Goal: Task Accomplishment & Management: Use online tool/utility

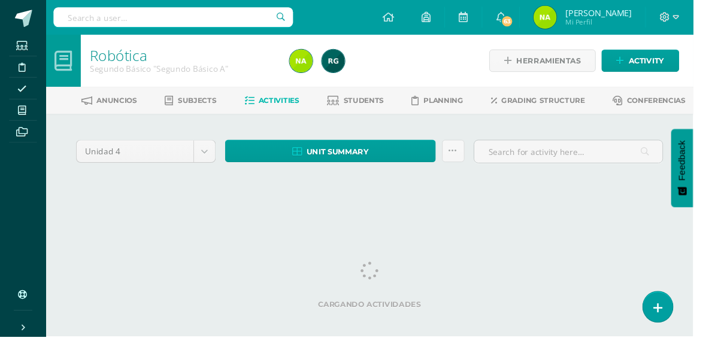
click at [31, 112] on span at bounding box center [23, 115] width 27 height 16
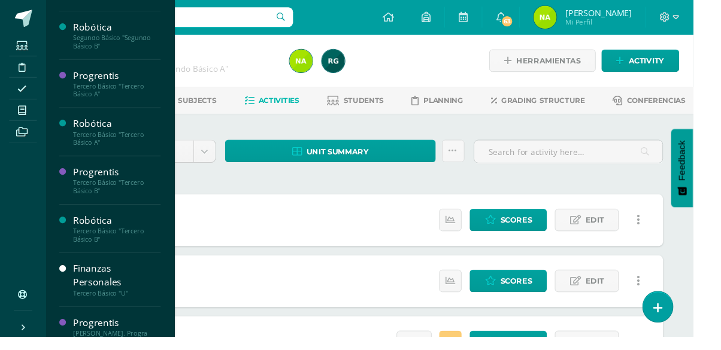
scroll to position [353, 0]
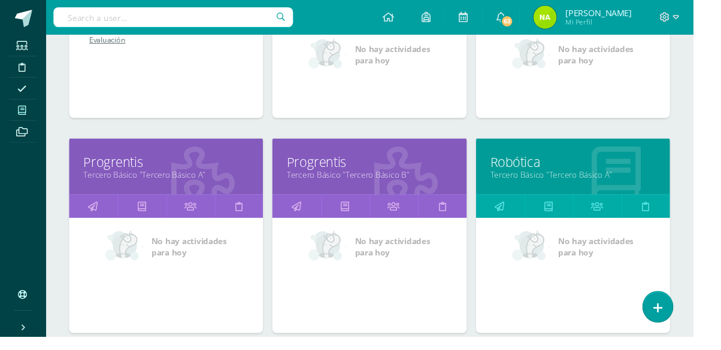
scroll to position [776, 0]
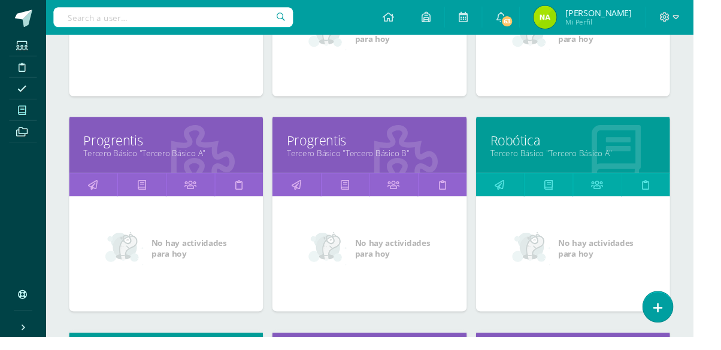
click at [220, 163] on link "Tercero Básico "Tercero Básico A"" at bounding box center [173, 159] width 172 height 11
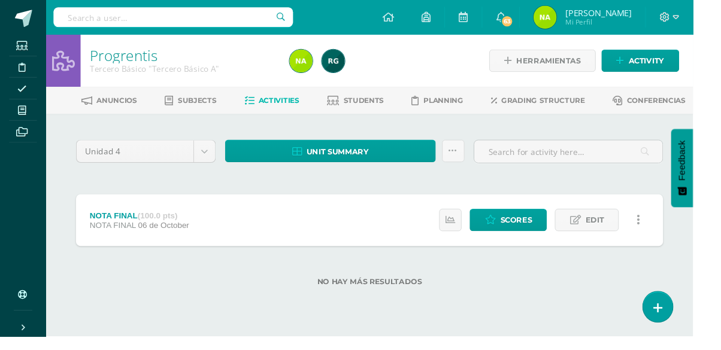
click at [385, 111] on link "Students" at bounding box center [369, 104] width 59 height 19
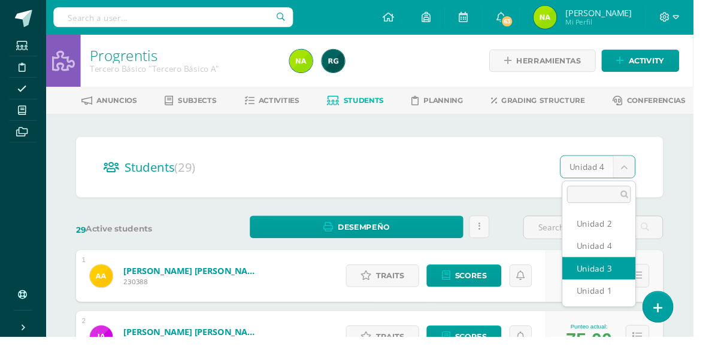
select select "/dashboard/teacher/section/2013/students/?unit=91531"
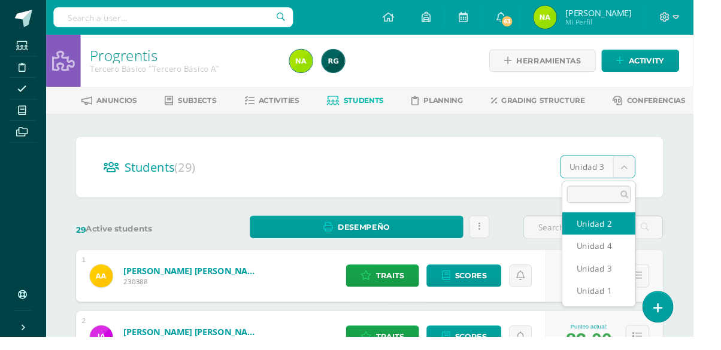
select select "/dashboard/teacher/section/2013/students/?unit=91530"
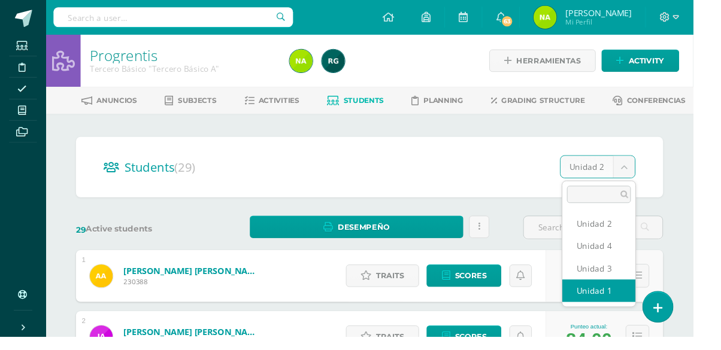
select select "/dashboard/teacher/section/2013/students/?unit=91527"
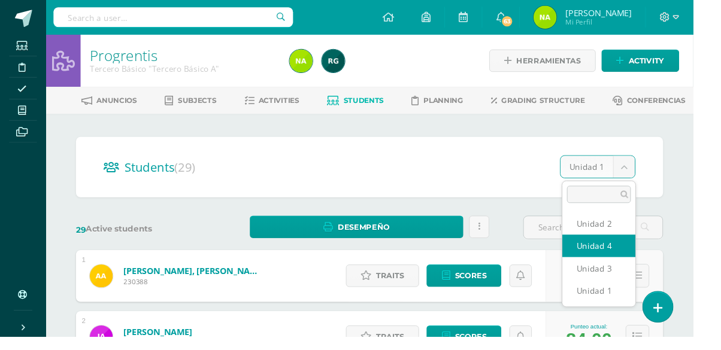
select select "/dashboard/teacher/section/2013/students/?unit=91532"
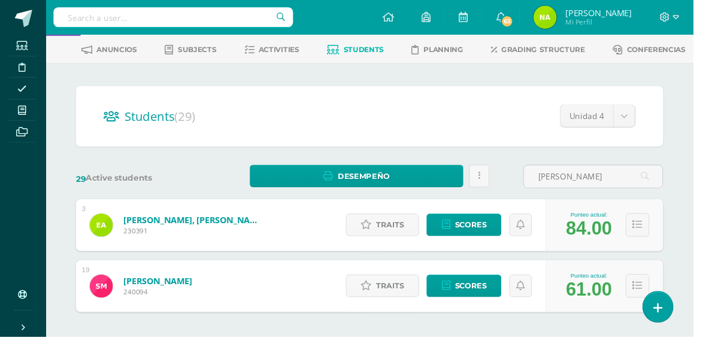
scroll to position [93, 0]
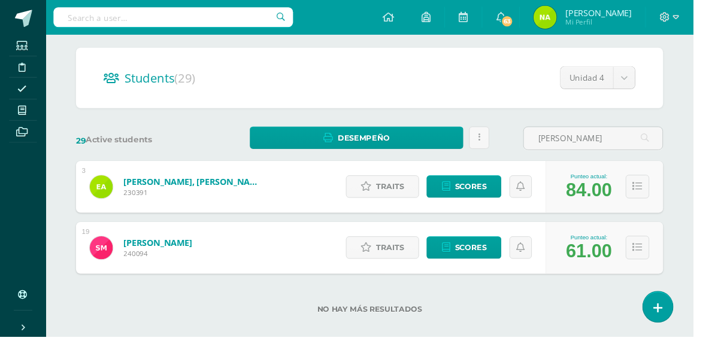
type input "[PERSON_NAME]"
click at [479, 196] on span "Scores" at bounding box center [489, 194] width 33 height 22
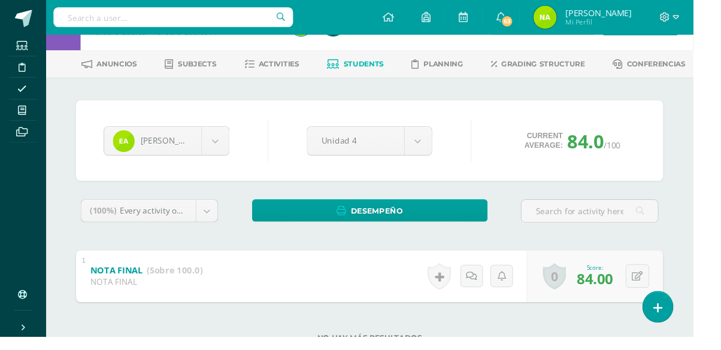
scroll to position [68, 0]
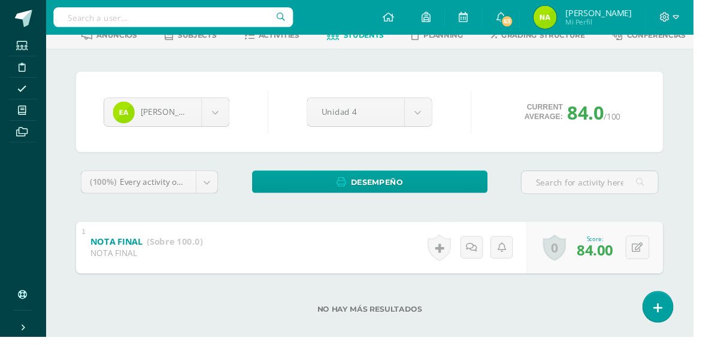
click at [421, 116] on body "Students Discipline Attendance My courses Archivos Soporte Help Reportar un pro…" at bounding box center [360, 148] width 721 height 432
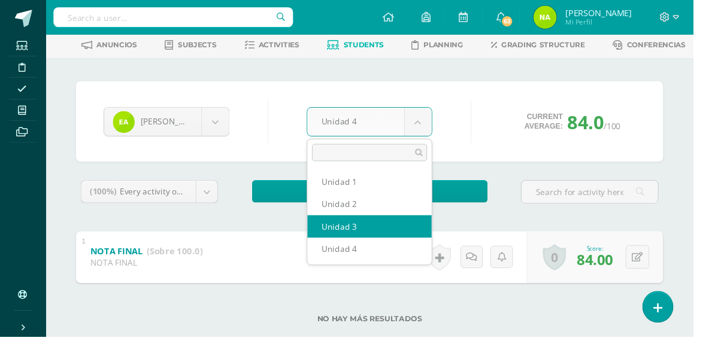
select select "Unidad 3"
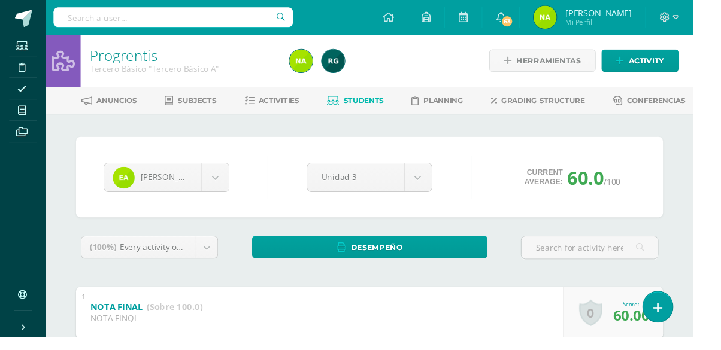
click at [438, 184] on body "Students Discipline Attendance My courses Archivos Soporte Help Reportar un pro…" at bounding box center [360, 216] width 721 height 432
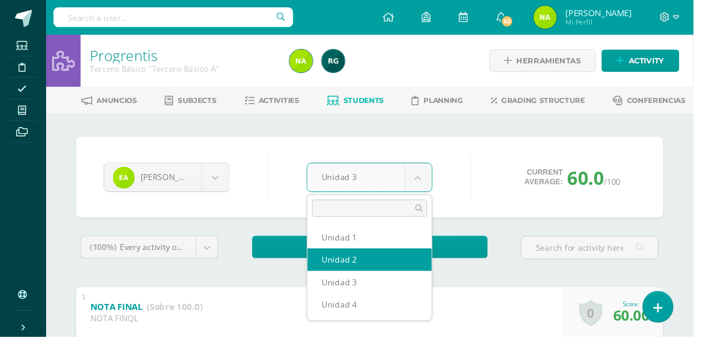
select select "Unidad 2"
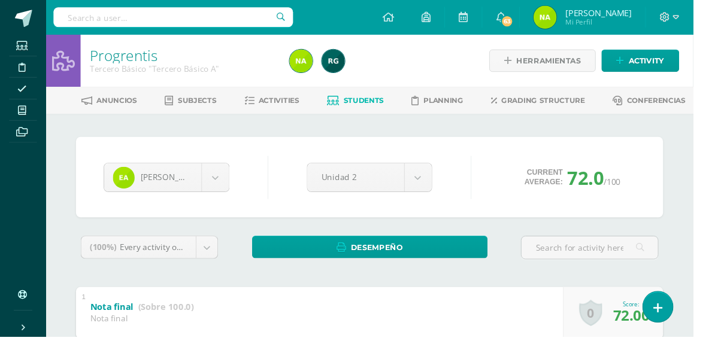
click at [436, 189] on body "Students Discipline Attendance My courses Archivos Soporte Help Reportar un pro…" at bounding box center [360, 216] width 721 height 432
select select "Unidad 1"
click at [226, 183] on body "Students Discipline Attendance My courses Archivos Soporte Help Reportar un pro…" at bounding box center [360, 216] width 721 height 432
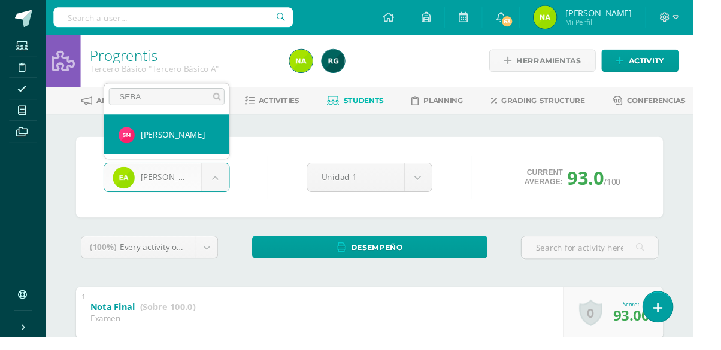
type input "SEBAS"
select select "1193"
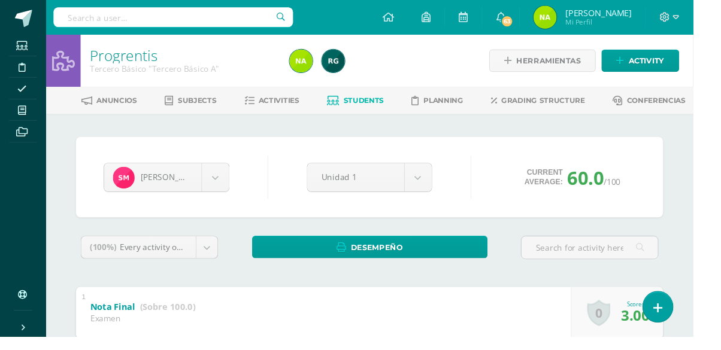
click at [429, 186] on body "Students Discipline Attendance My courses Archivos Soporte Help Reportar un pro…" at bounding box center [360, 216] width 721 height 432
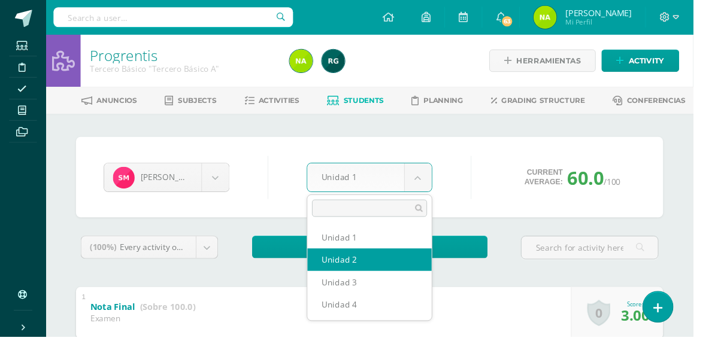
select select "Unidad 2"
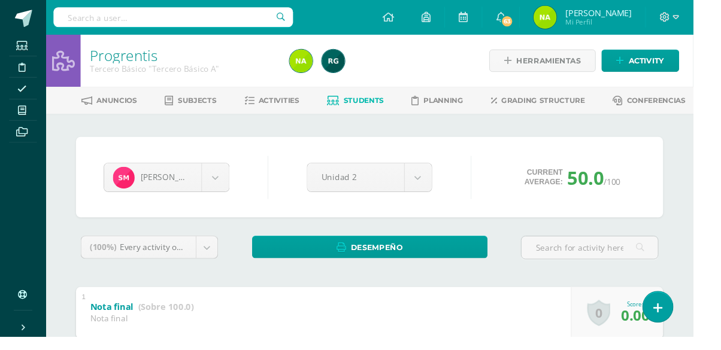
click at [441, 181] on body "Students Discipline Attendance My courses Archivos Soporte Help Reportar un pro…" at bounding box center [360, 216] width 721 height 432
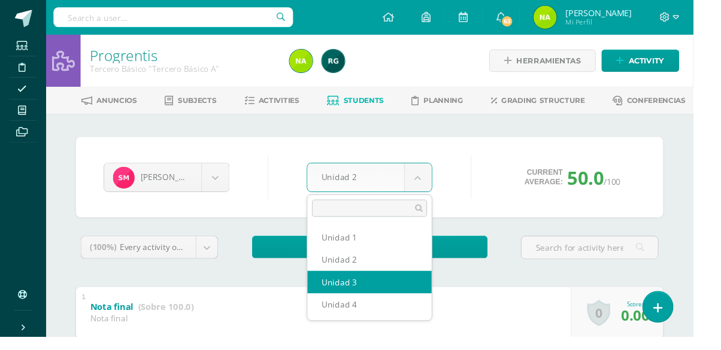
select select "Unidad 3"
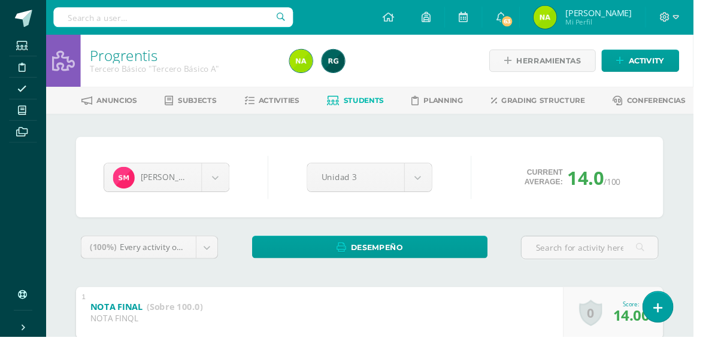
click at [443, 185] on body "Students Discipline Attendance My courses Archivos Soporte Help Reportar un pro…" at bounding box center [360, 216] width 721 height 432
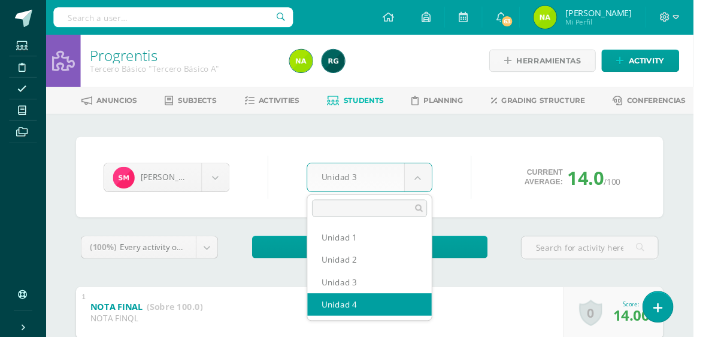
select select "Unidad 4"
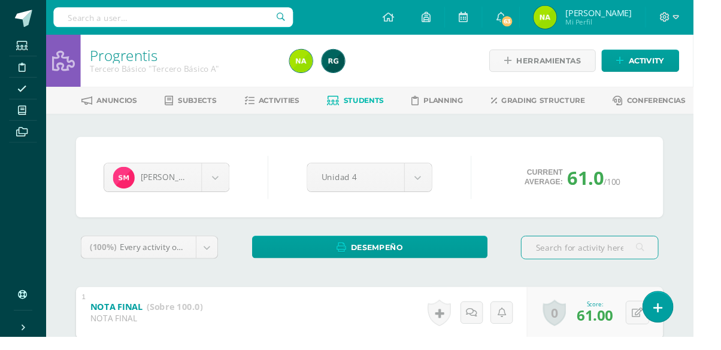
click at [19, 113] on icon at bounding box center [23, 115] width 8 height 10
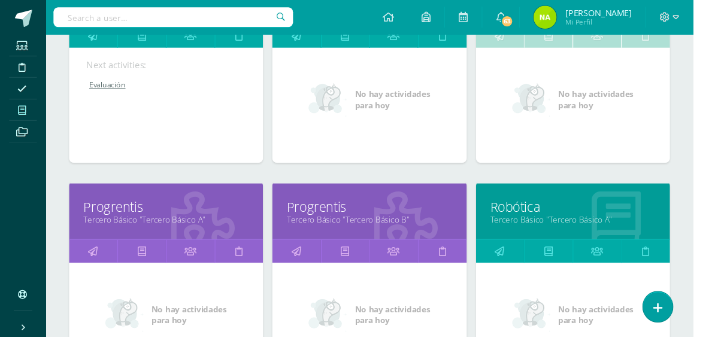
scroll to position [709, 0]
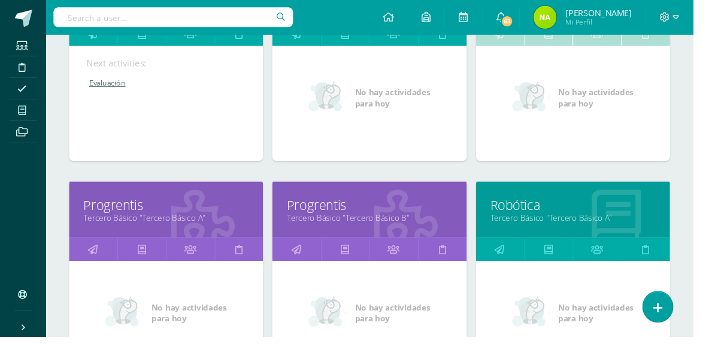
click at [423, 216] on link "Progrentis" at bounding box center [384, 213] width 172 height 19
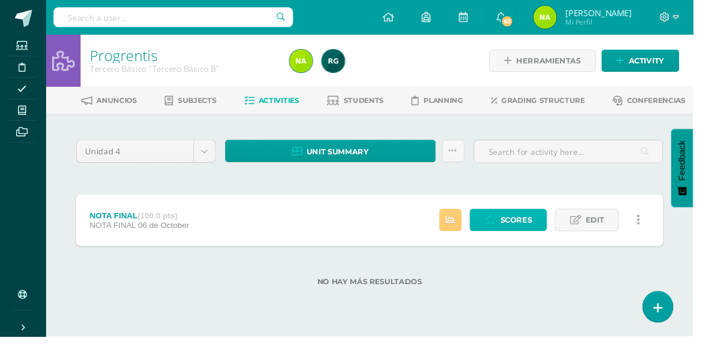
click at [530, 233] on span "Scores" at bounding box center [536, 229] width 33 height 22
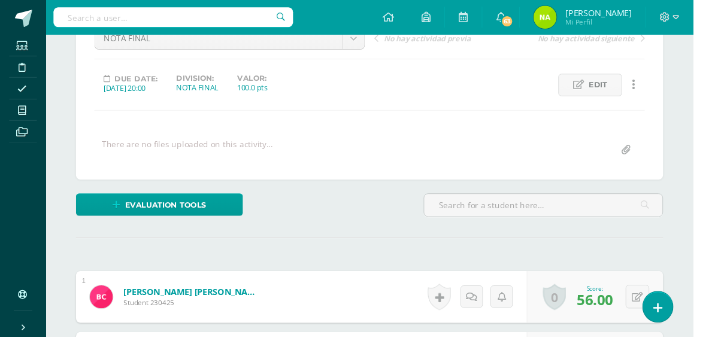
scroll to position [134, 0]
click at [629, 212] on input "text" at bounding box center [565, 213] width 248 height 23
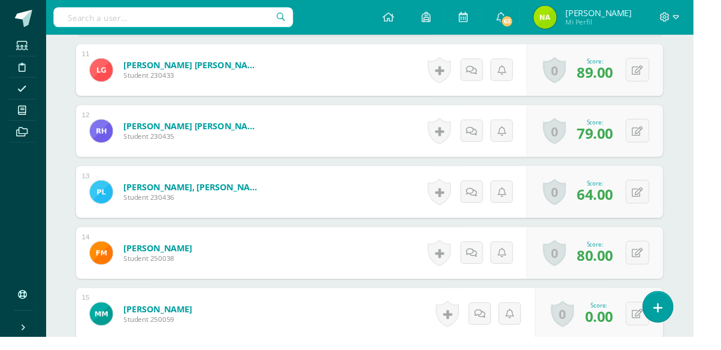
scroll to position [1004, 0]
type input "ERI"
click at [666, 142] on button at bounding box center [663, 136] width 25 height 25
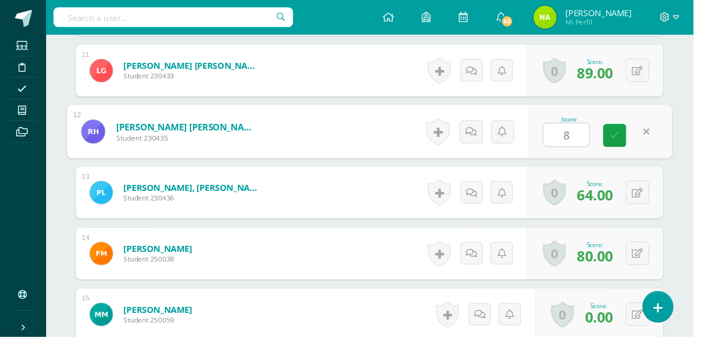
type input "87"
click at [646, 137] on link at bounding box center [639, 141] width 24 height 24
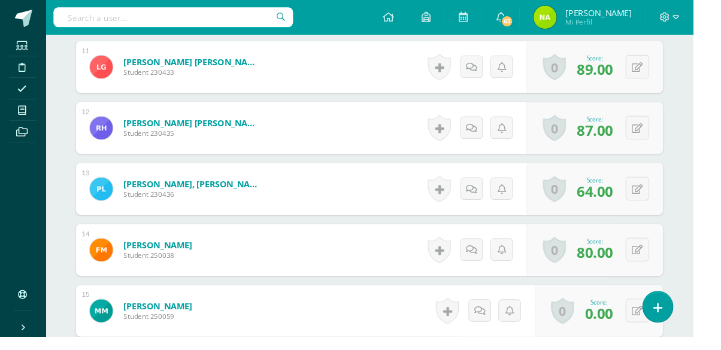
scroll to position [1006, 0]
